Goal: Navigation & Orientation: Find specific page/section

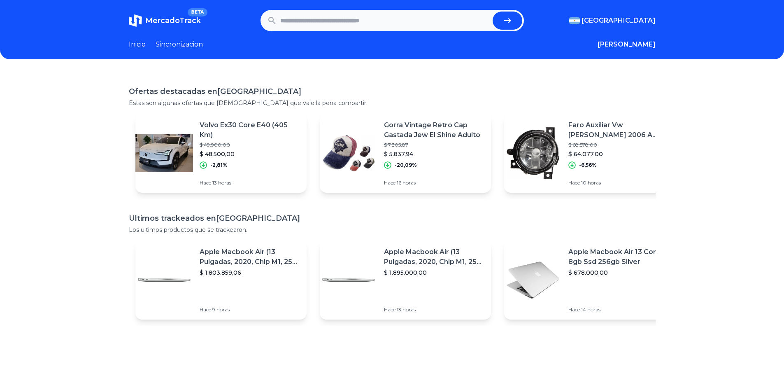
click at [181, 44] on link "Sincronizacion" at bounding box center [178, 44] width 47 height 10
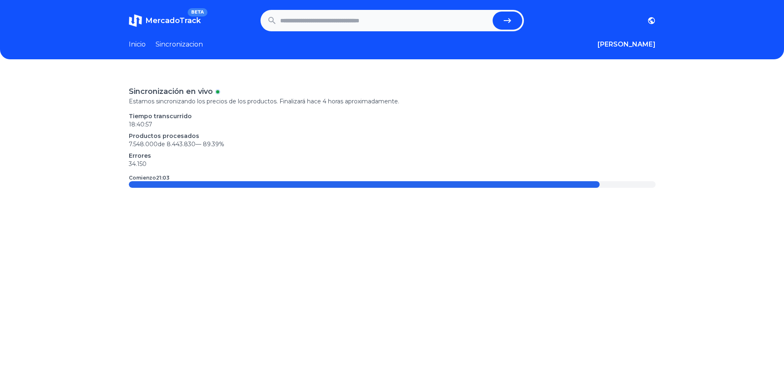
click at [219, 147] on span "89.39 %" at bounding box center [213, 143] width 21 height 7
click at [199, 17] on span "MercadoTrack" at bounding box center [173, 20] width 56 height 9
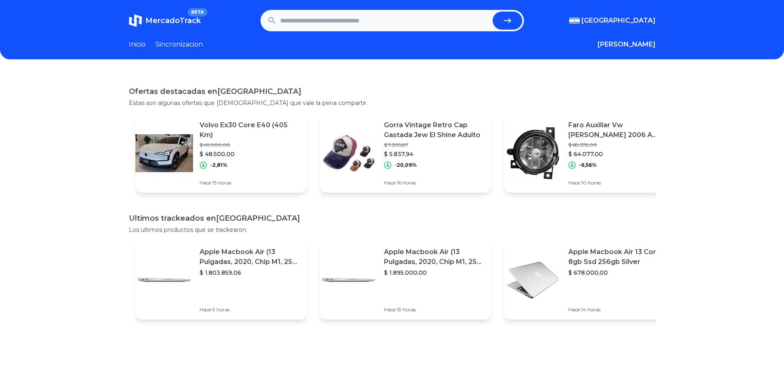
click at [201, 12] on span "BETA" at bounding box center [197, 12] width 19 height 8
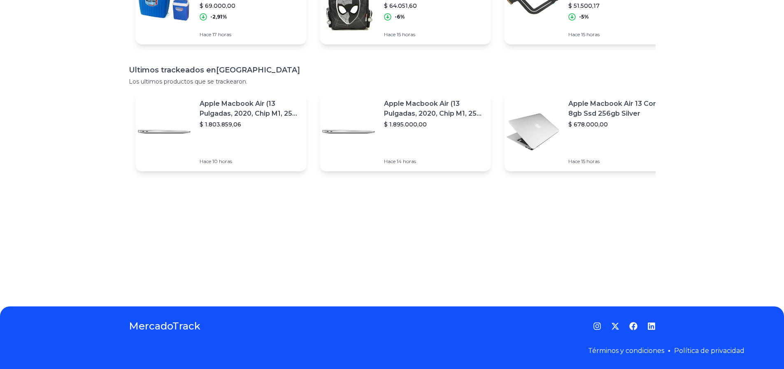
scroll to position [154, 0]
click at [600, 323] on icon "Instagram" at bounding box center [597, 326] width 8 height 8
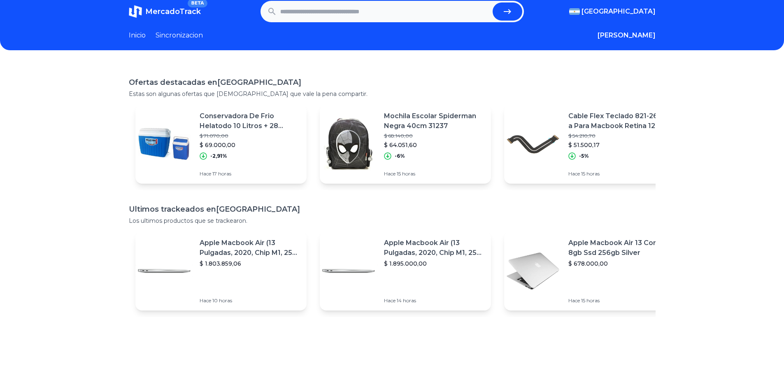
scroll to position [0, 0]
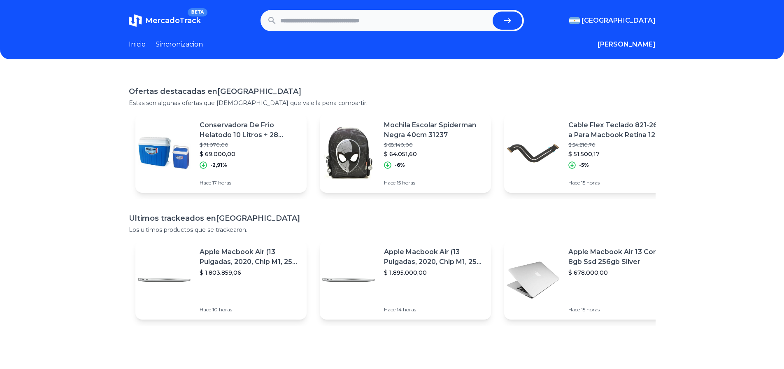
click at [144, 44] on link "Inicio" at bounding box center [137, 44] width 17 height 10
click at [641, 43] on button "[PERSON_NAME]" at bounding box center [626, 44] width 58 height 10
click at [619, 60] on div "Favoritos" at bounding box center [609, 61] width 92 height 15
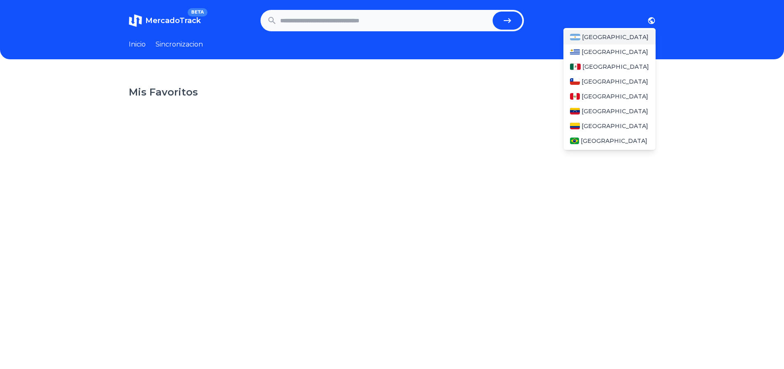
click at [625, 43] on div "[GEOGRAPHIC_DATA]" at bounding box center [609, 37] width 92 height 15
